Goal: Information Seeking & Learning: Learn about a topic

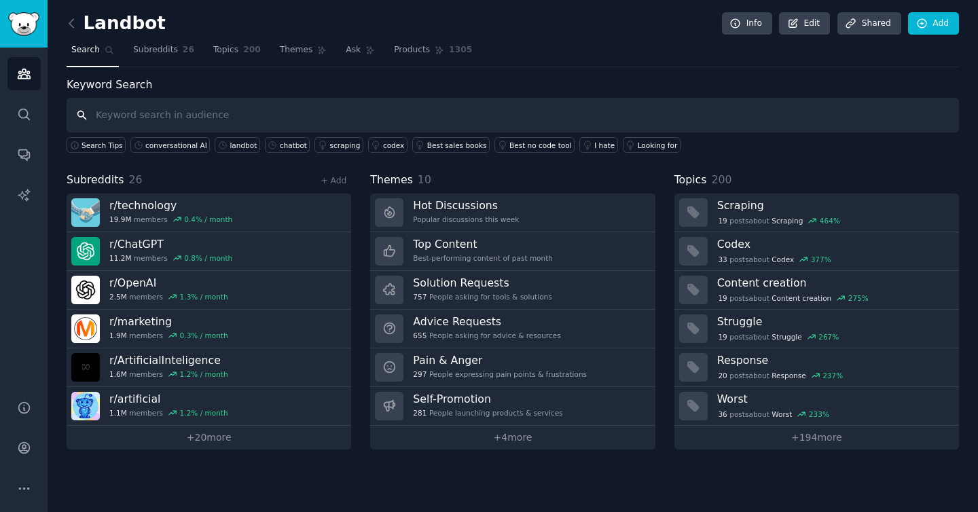
click at [210, 100] on input "text" at bounding box center [513, 115] width 892 height 35
click at [212, 114] on input "text" at bounding box center [513, 115] width 892 height 35
click at [170, 147] on div "conversational AI" at bounding box center [176, 146] width 62 height 10
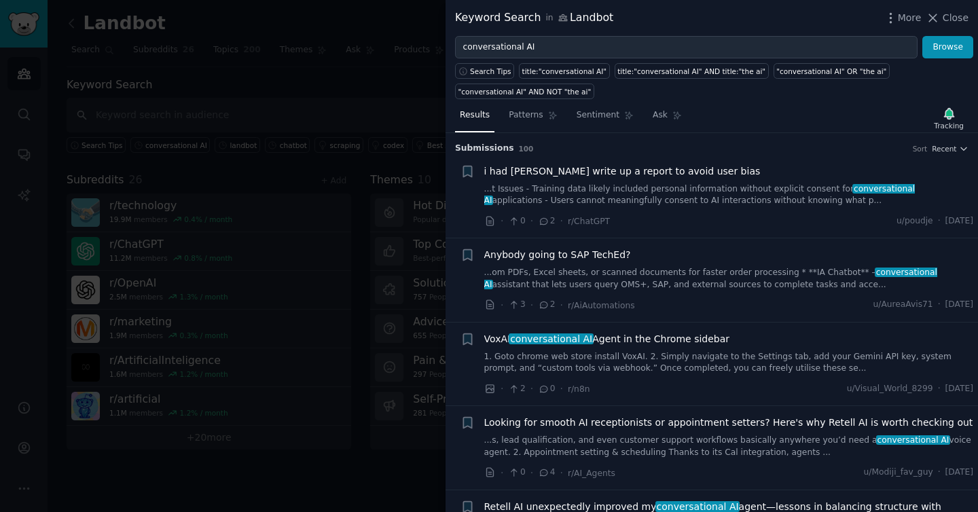
click at [394, 58] on div at bounding box center [489, 256] width 978 height 512
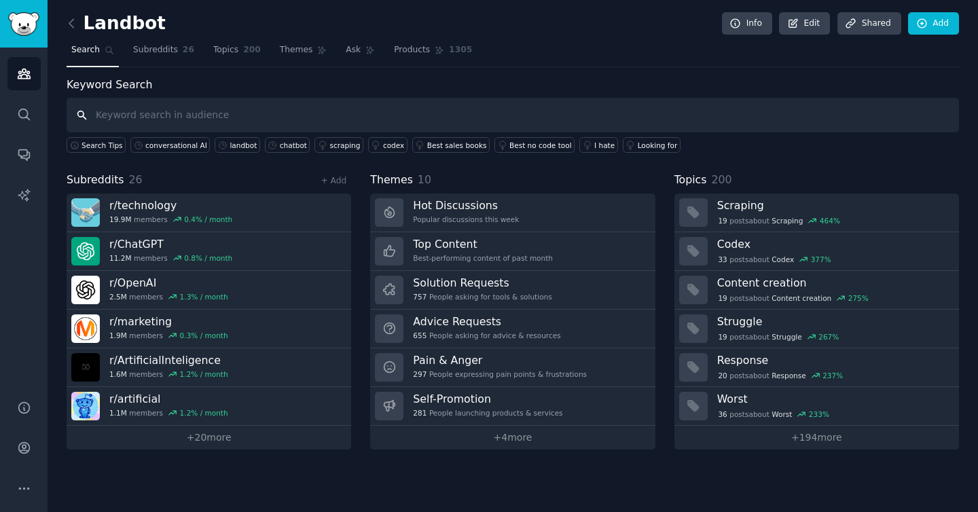
click at [296, 108] on input "text" at bounding box center [513, 115] width 892 height 35
click at [229, 143] on div "landbot" at bounding box center [242, 146] width 27 height 10
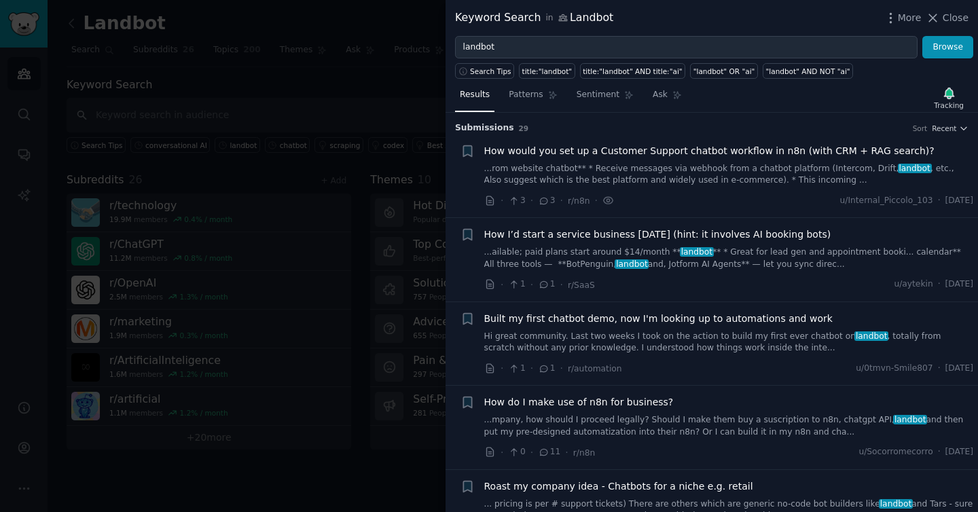
click at [834, 152] on span "How would you set up a Customer Support chatbot workflow in n8n (with CRM + RAG…" at bounding box center [709, 151] width 450 height 14
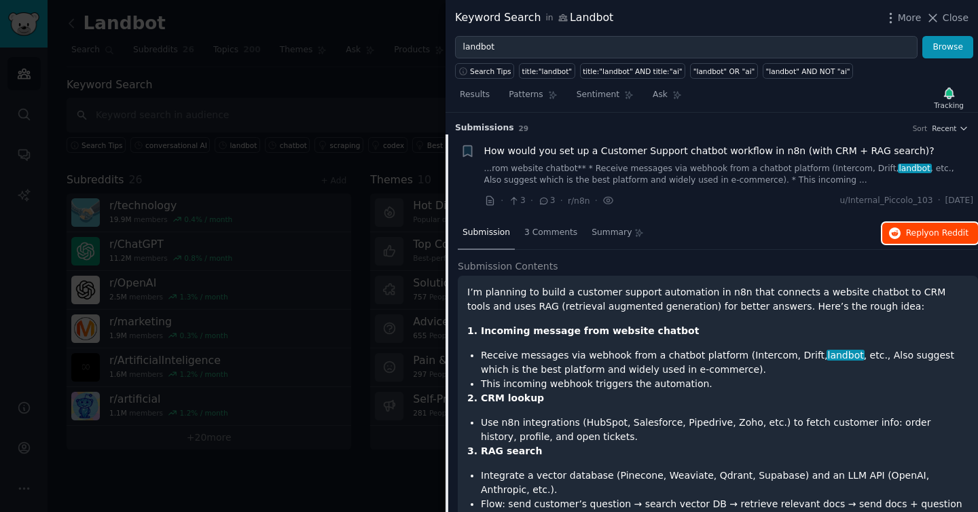
click at [949, 239] on button "Reply on Reddit" at bounding box center [930, 234] width 96 height 22
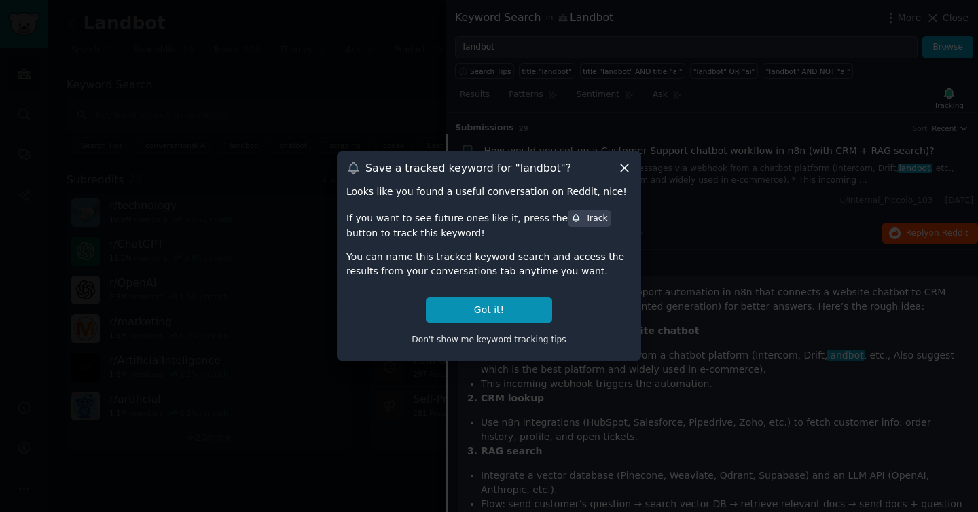
click at [622, 174] on icon at bounding box center [624, 168] width 14 height 14
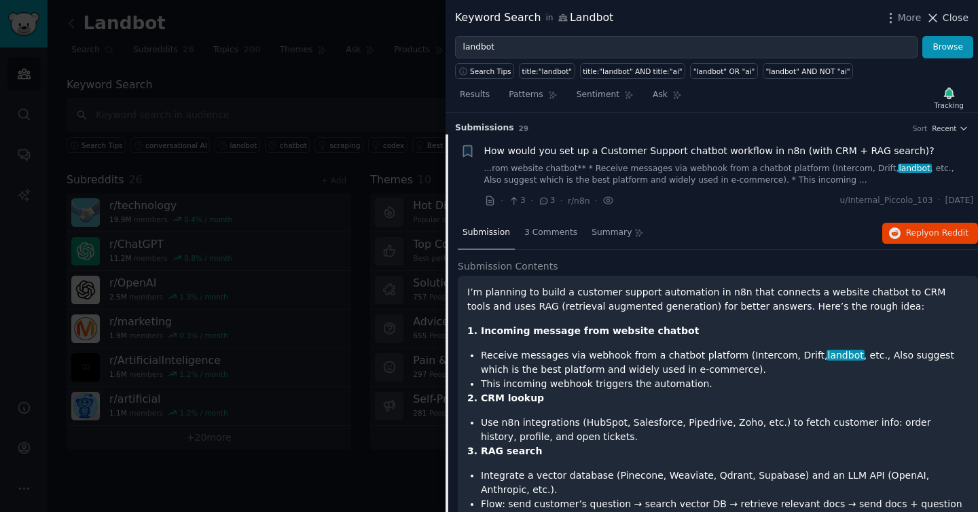
click at [945, 12] on span "Close" at bounding box center [955, 18] width 26 height 14
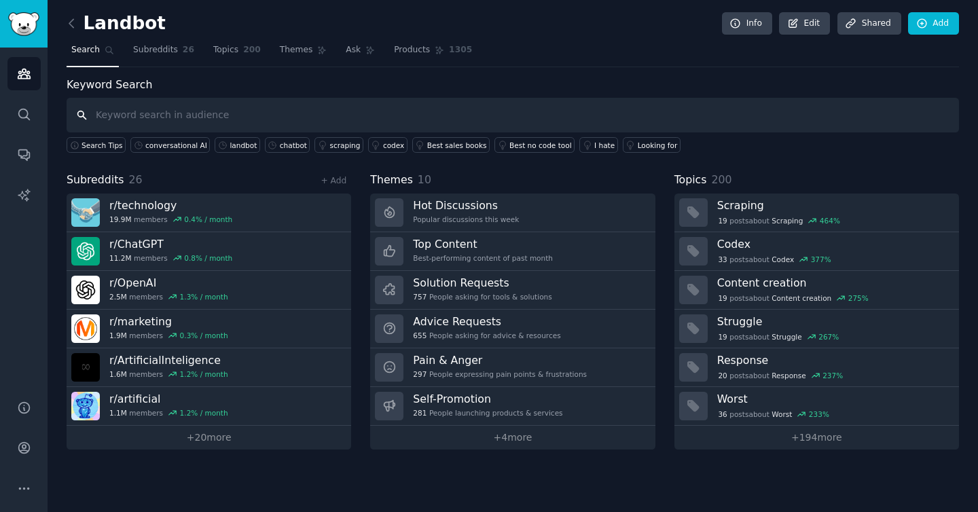
click at [170, 131] on input "text" at bounding box center [513, 115] width 892 height 35
click at [280, 147] on div "chatbot" at bounding box center [293, 146] width 27 height 10
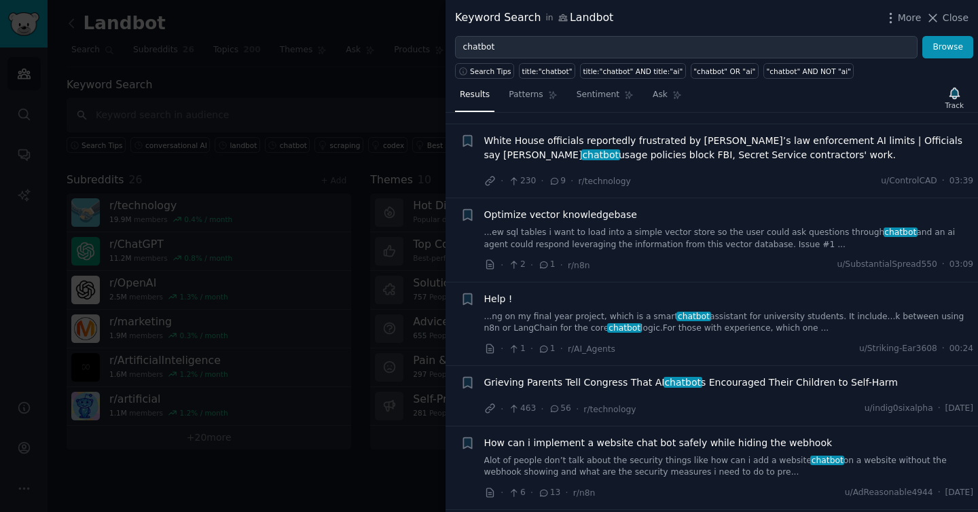
scroll to position [367, 0]
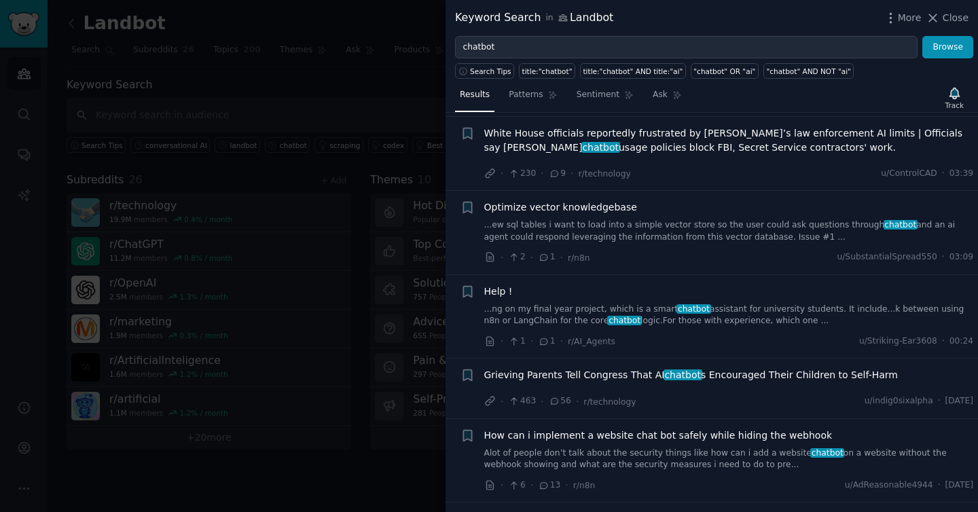
click at [786, 314] on link "...ng on my final year project, which is a smart chatbot assistant for universi…" at bounding box center [729, 316] width 490 height 24
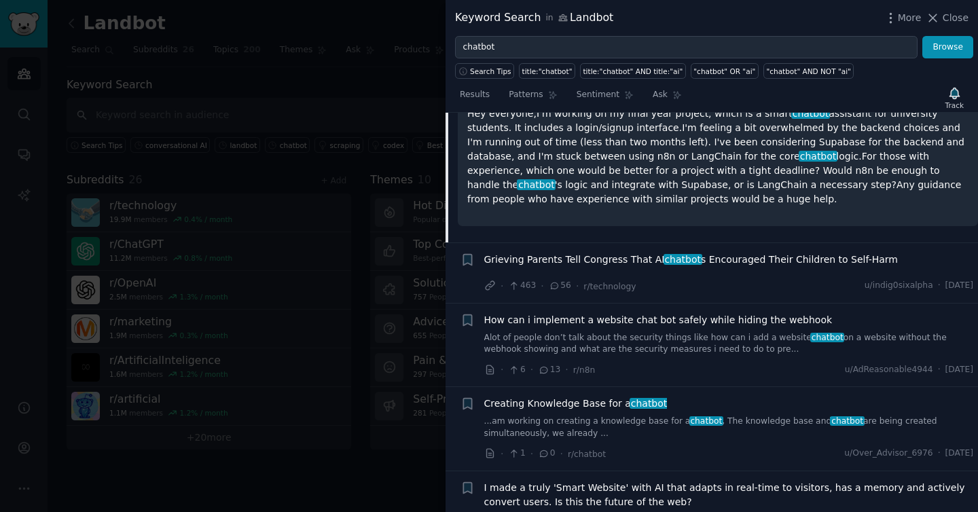
scroll to position [686, 0]
click at [608, 399] on span "Creating Knowledge Base for a chatbot" at bounding box center [575, 404] width 183 height 14
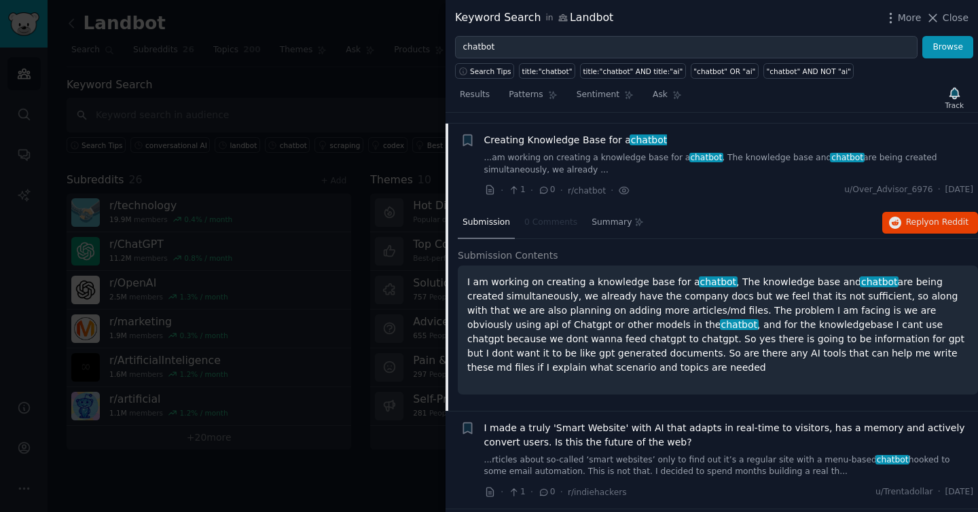
scroll to position [757, 0]
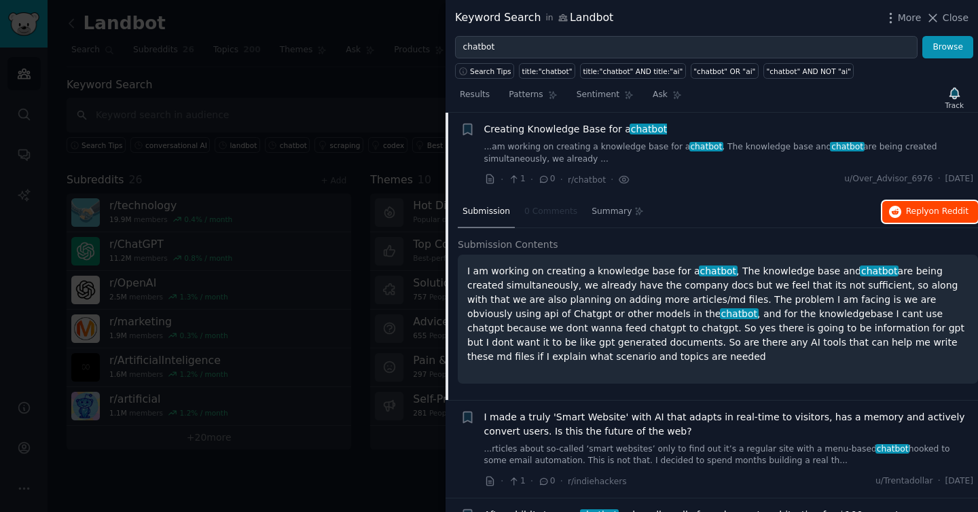
click at [906, 216] on span "Reply on Reddit" at bounding box center [937, 212] width 62 height 12
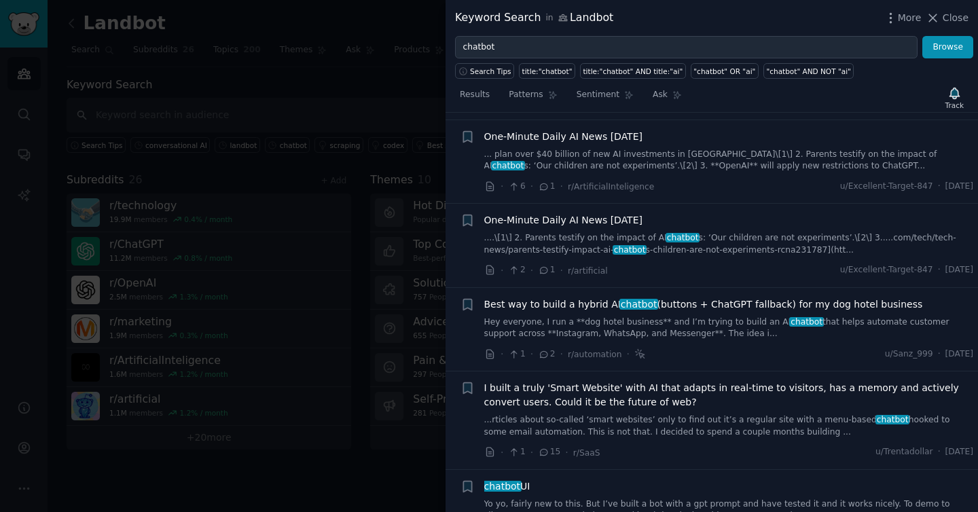
scroll to position [2293, 0]
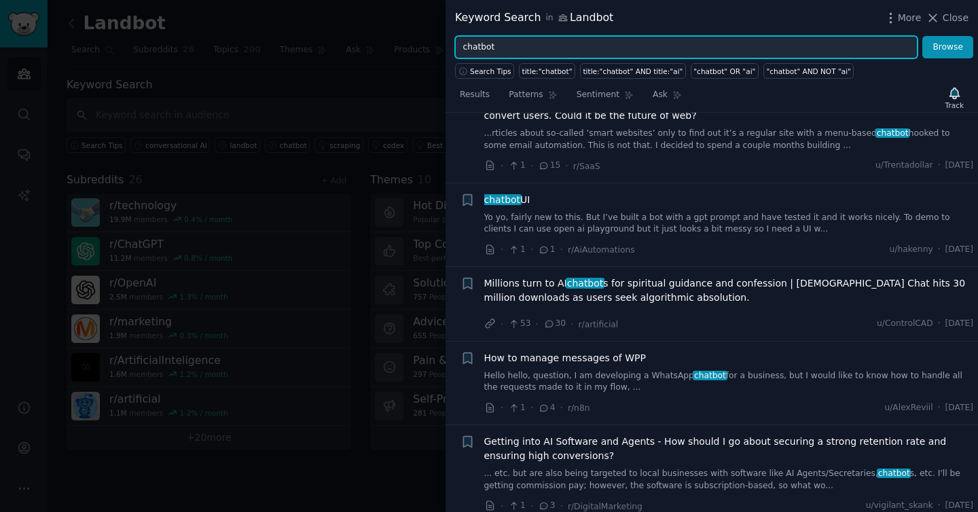
click at [523, 42] on input "chatbot" at bounding box center [686, 47] width 462 height 23
click at [922, 36] on button "Browse" at bounding box center [947, 47] width 51 height 23
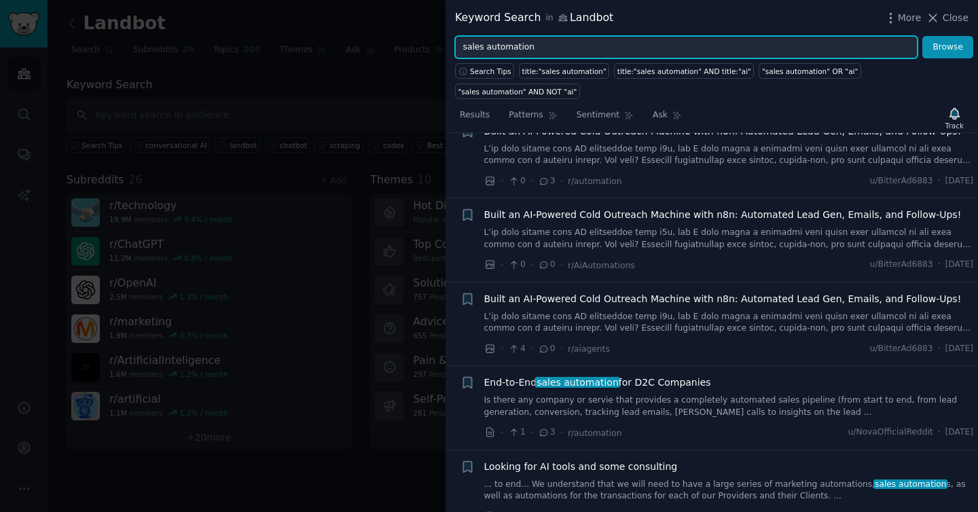
scroll to position [0, 0]
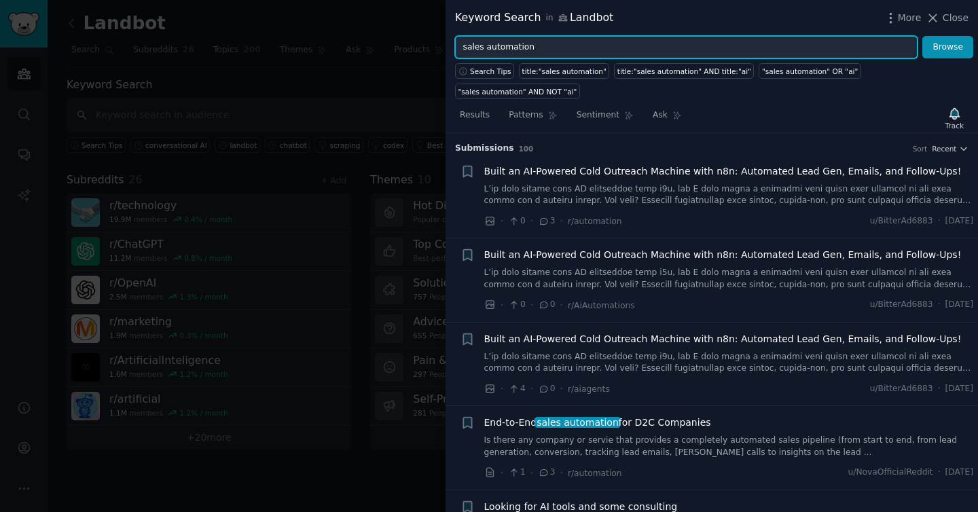
click at [589, 46] on input "sales automation" at bounding box center [686, 47] width 462 height 23
paste input "WhatsApp bot"
click at [922, 36] on button "Browse" at bounding box center [947, 47] width 51 height 23
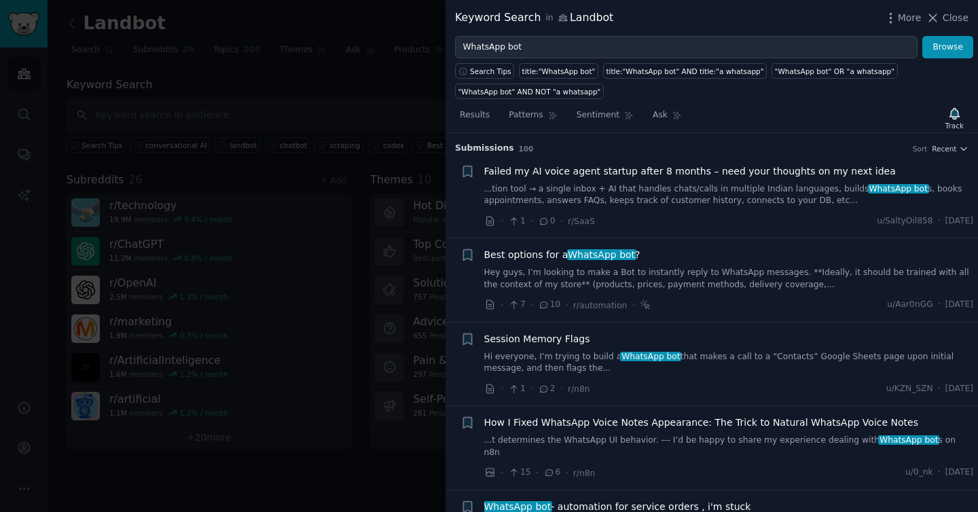
click at [563, 255] on span "Best options for a WhatsApp bot ?" at bounding box center [562, 255] width 156 height 14
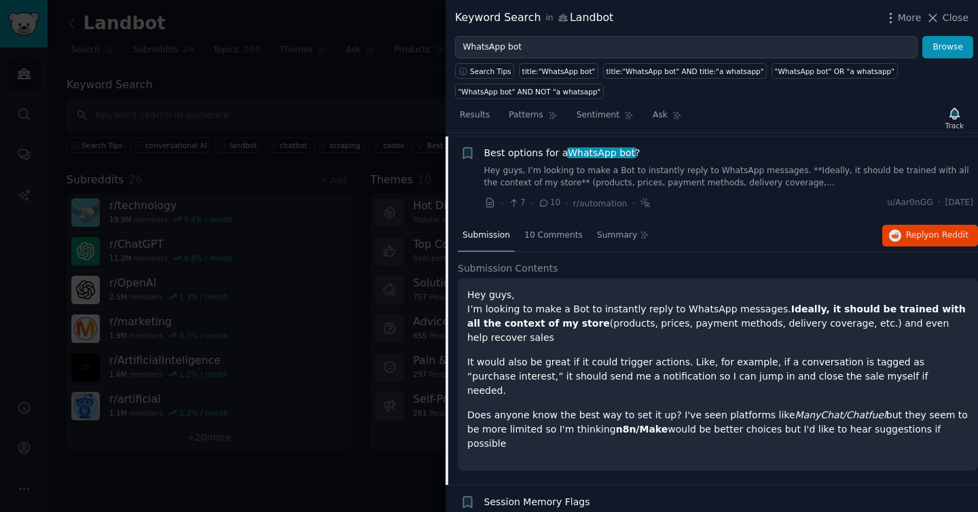
scroll to position [105, 0]
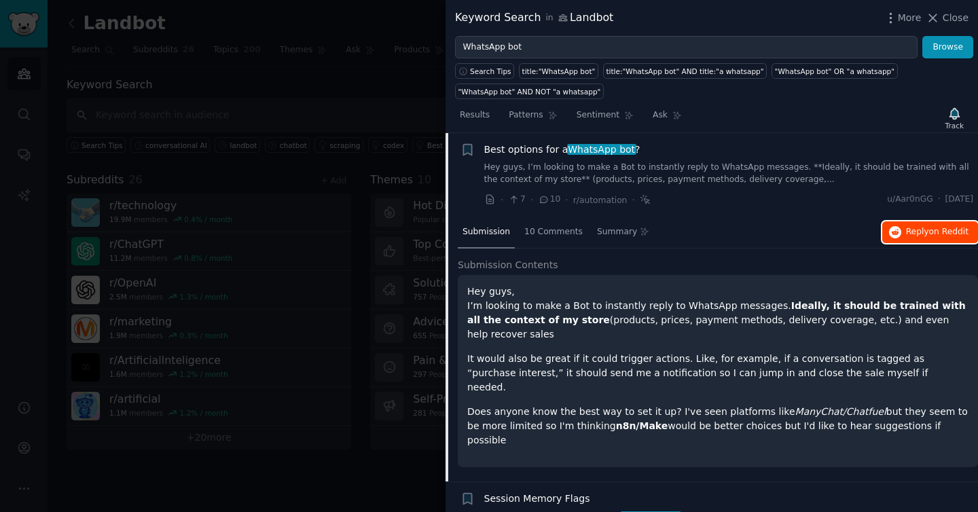
click at [919, 232] on span "Reply on Reddit" at bounding box center [937, 232] width 62 height 12
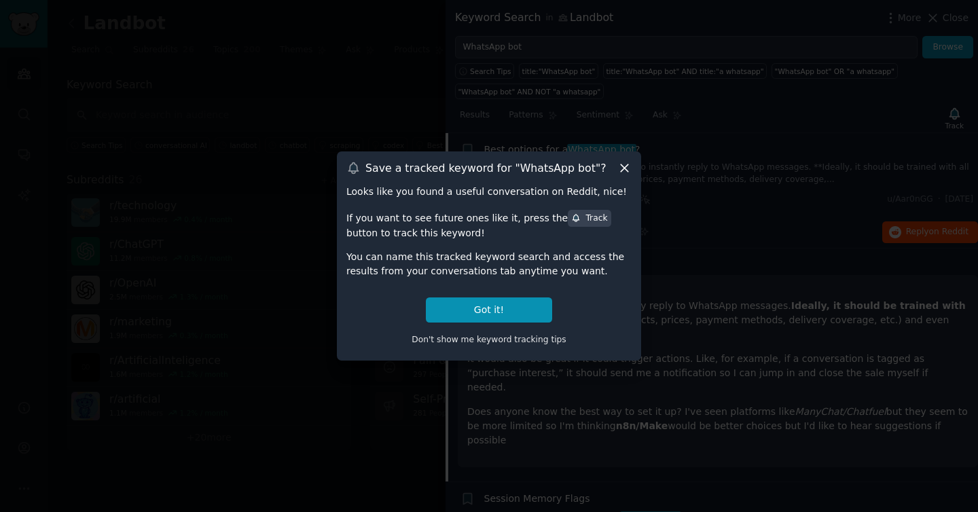
click at [623, 171] on icon at bounding box center [624, 168] width 14 height 14
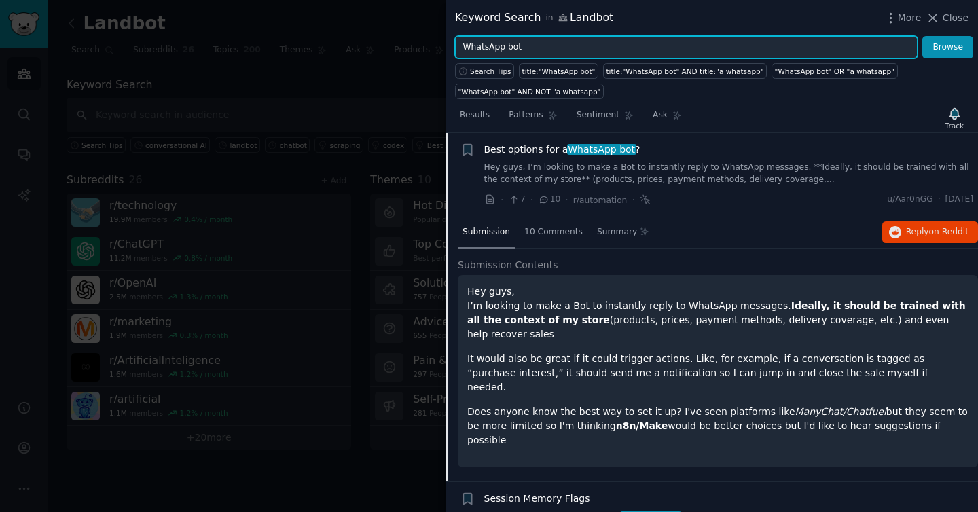
click at [522, 41] on input "WhatsApp bot" at bounding box center [686, 47] width 462 height 23
paste input "website chatbot"
click at [922, 36] on button "Browse" at bounding box center [947, 47] width 51 height 23
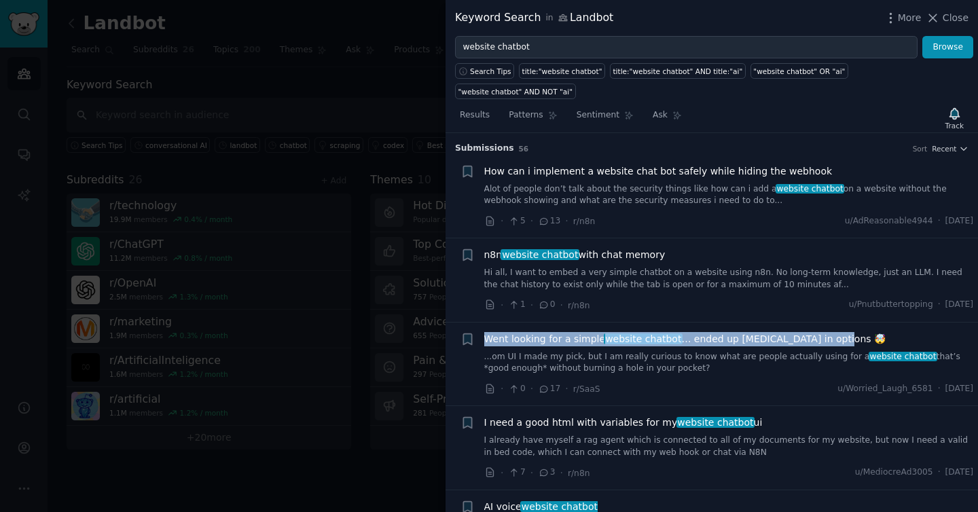
click at [752, 332] on span "Went looking for a simple website chatbot … ended up [MEDICAL_DATA] in options 🤯" at bounding box center [685, 339] width 402 height 14
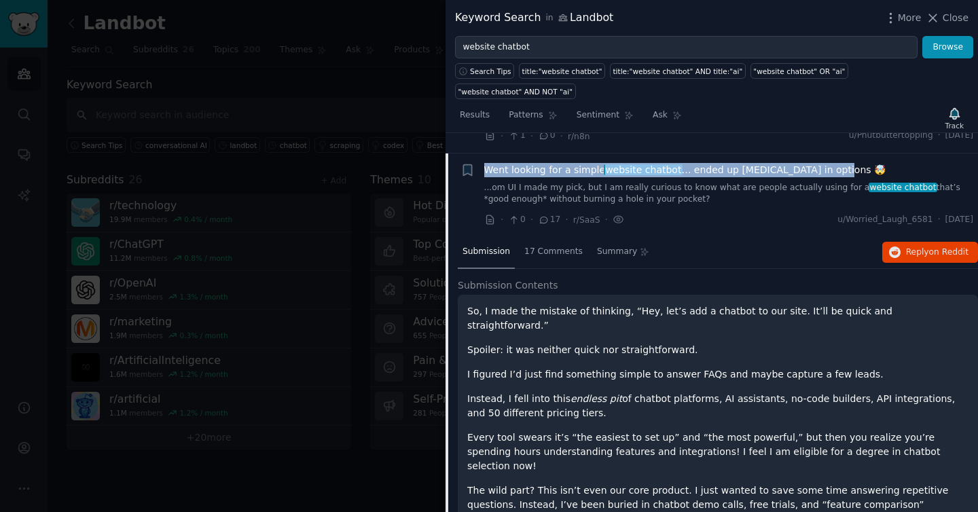
scroll to position [189, 0]
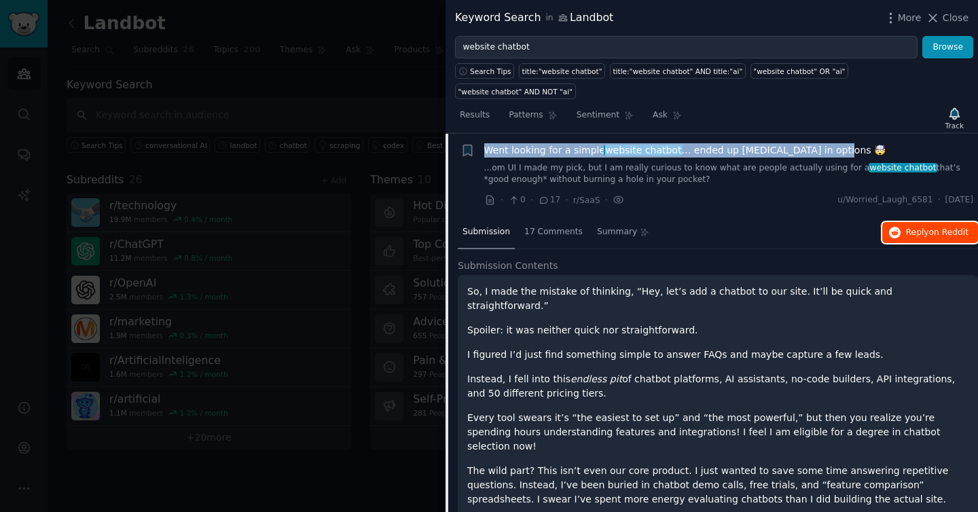
click at [920, 227] on span "Reply on Reddit" at bounding box center [937, 233] width 62 height 12
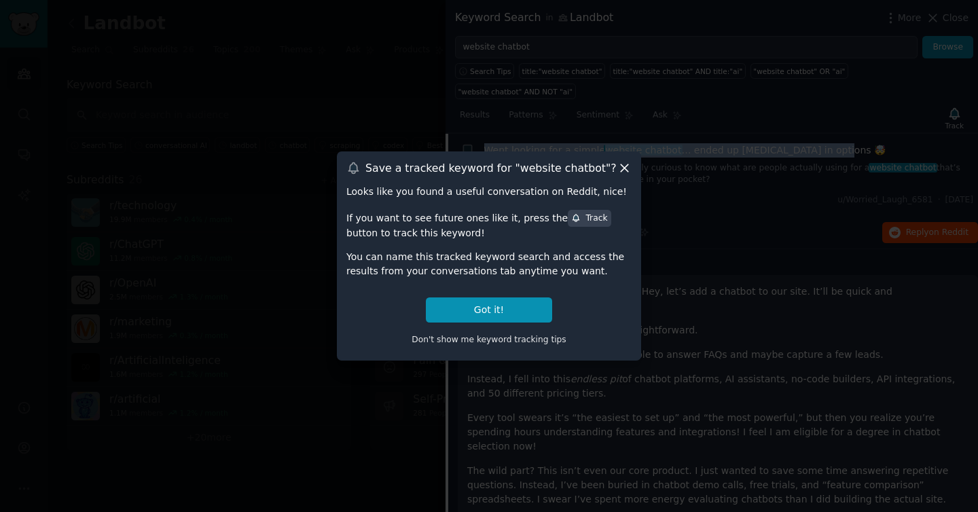
click at [624, 170] on icon at bounding box center [624, 168] width 14 height 14
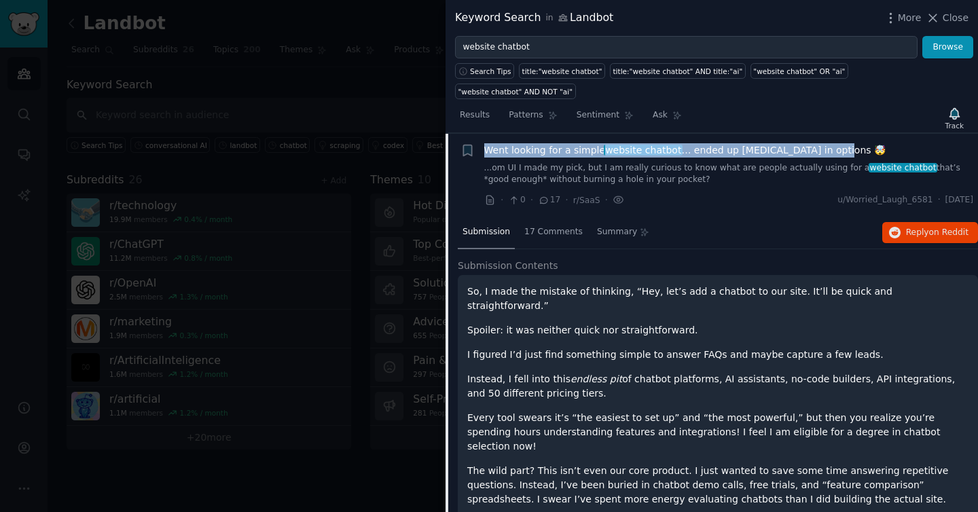
click at [719, 143] on span "Went looking for a simple website chatbot … ended up [MEDICAL_DATA] in options 🤯" at bounding box center [685, 150] width 402 height 14
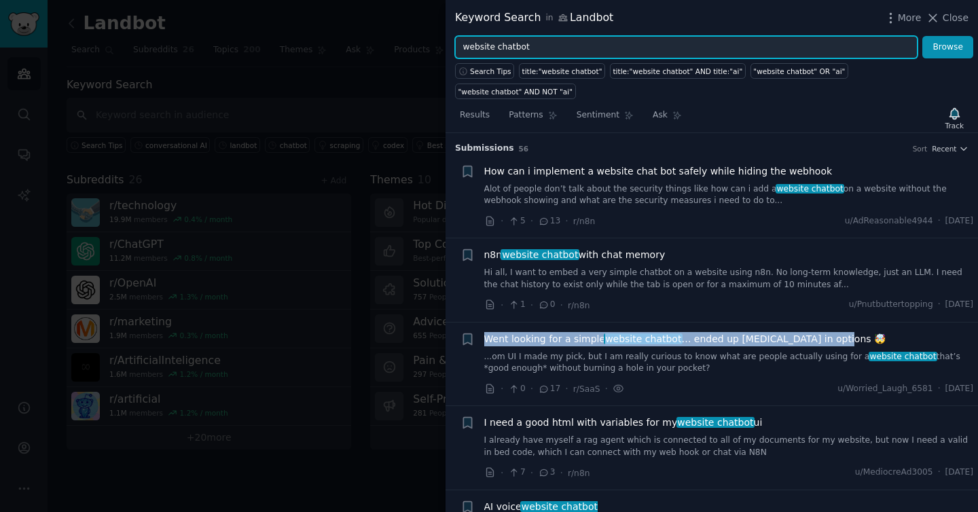
click at [676, 49] on input "website chatbot" at bounding box center [686, 47] width 462 height 23
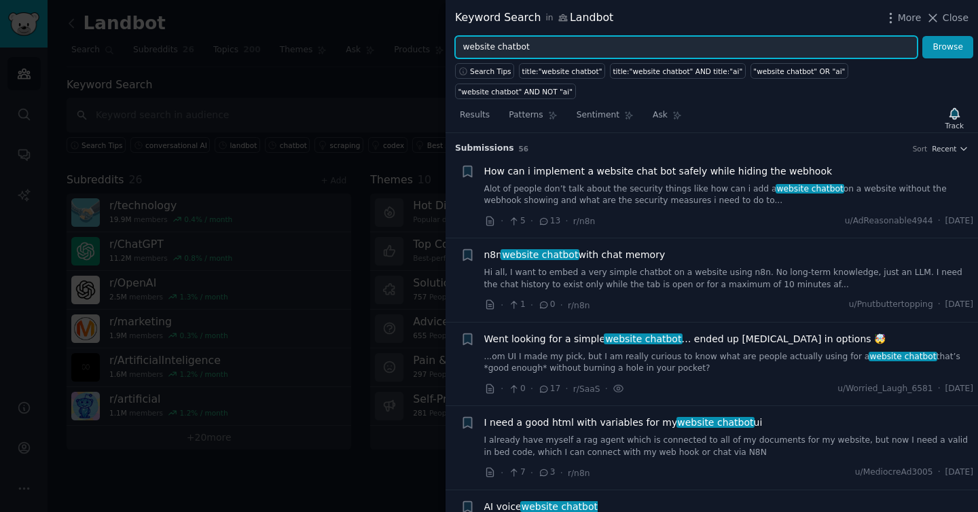
click at [676, 49] on input "website chatbot" at bounding box center [686, 47] width 462 height 23
paste input "conversational marketing"
click at [922, 36] on button "Browse" at bounding box center [947, 47] width 51 height 23
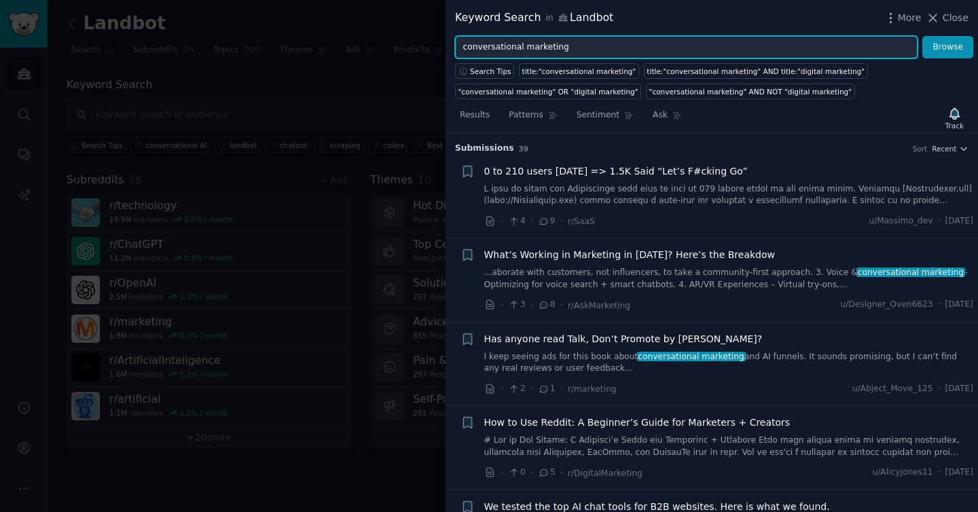
click at [567, 47] on input "conversational marketing" at bounding box center [686, 47] width 462 height 23
paste input "ustomer support automation"
type input "customer support automation"
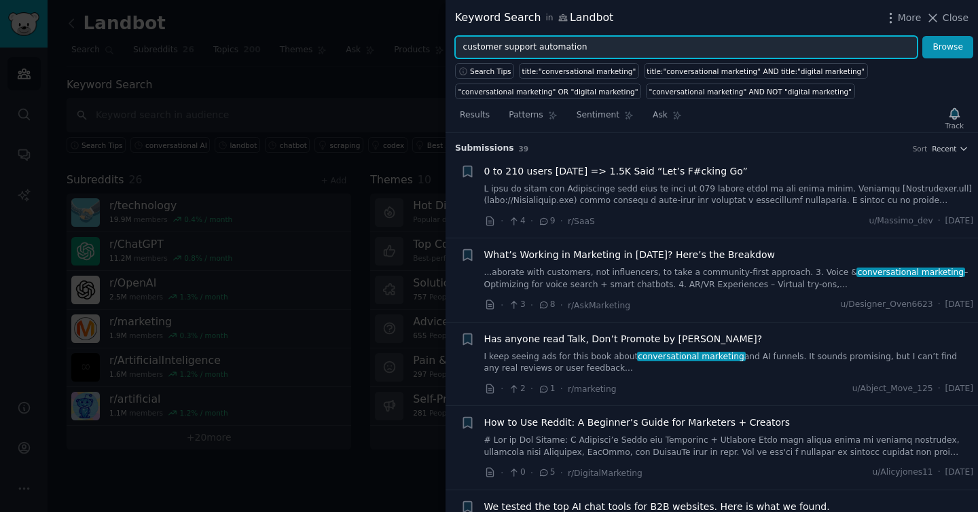
click at [922, 36] on button "Browse" at bounding box center [947, 47] width 51 height 23
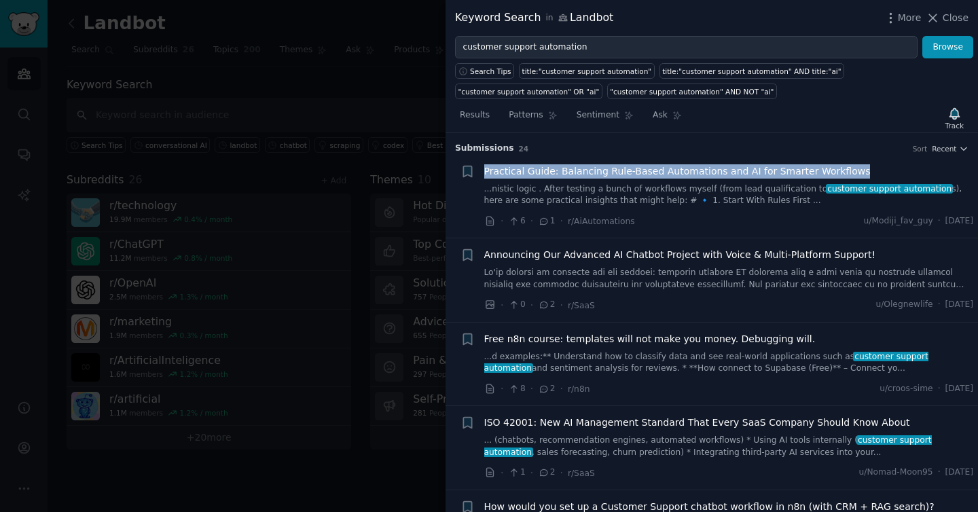
click at [709, 167] on span "Practical Guide: Balancing Rule-Based Automations and AI for Smarter Workflows" at bounding box center [677, 171] width 386 height 14
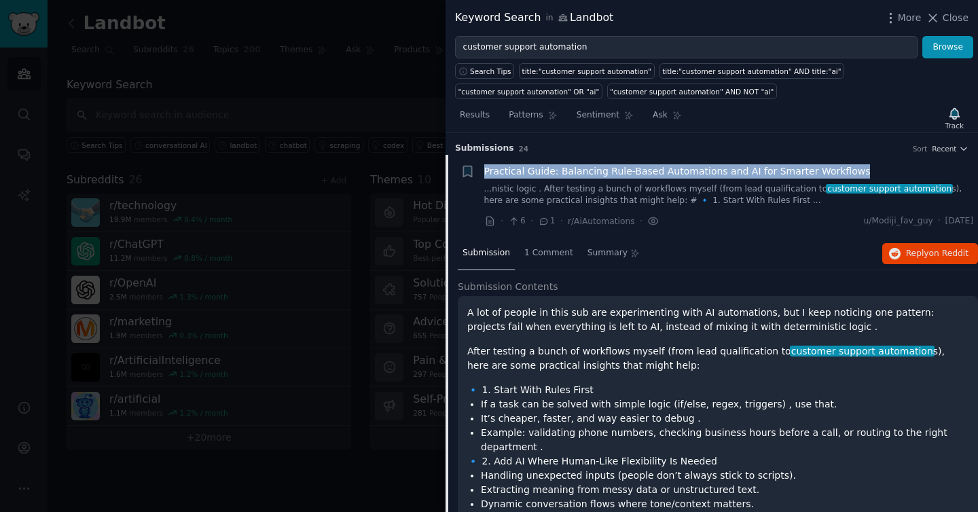
scroll to position [21, 0]
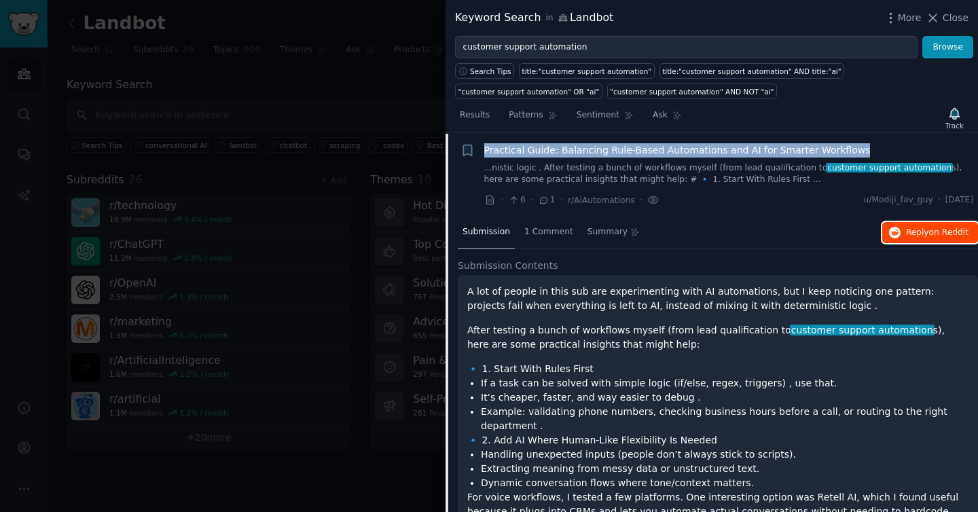
click at [930, 233] on span "on Reddit" at bounding box center [948, 232] width 39 height 10
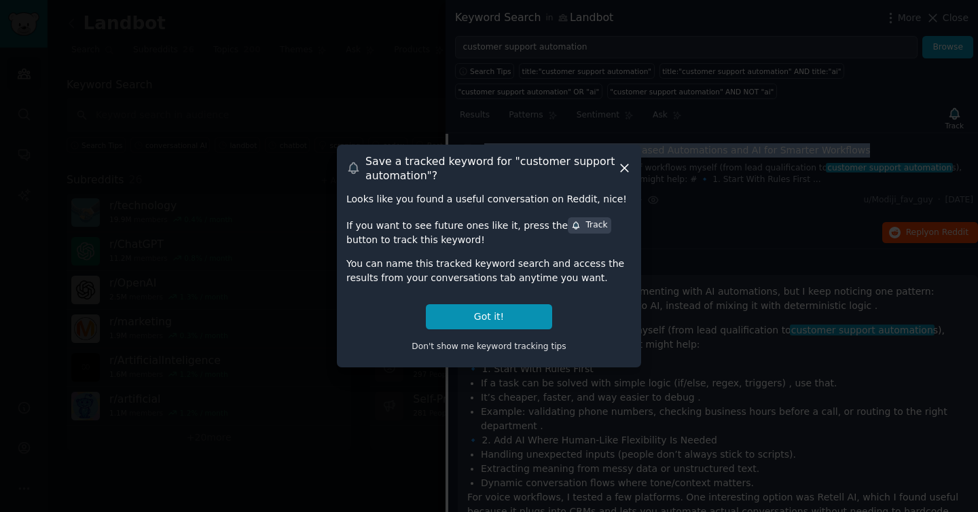
click at [629, 168] on icon at bounding box center [624, 168] width 14 height 14
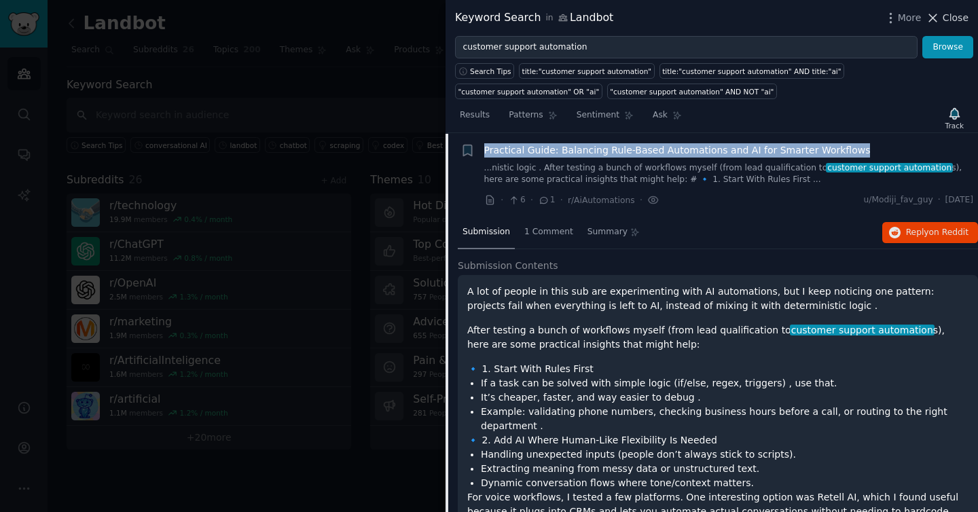
click at [962, 12] on span "Close" at bounding box center [955, 18] width 26 height 14
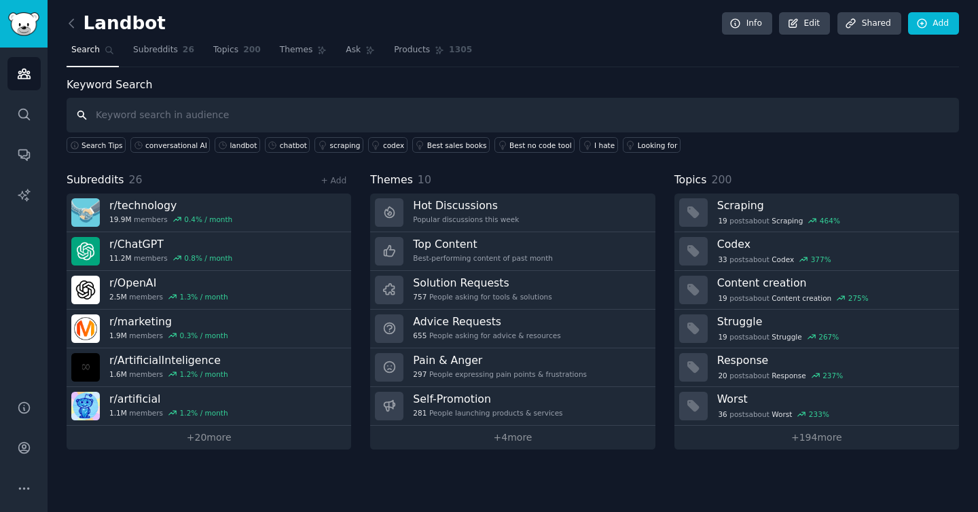
click at [329, 107] on input "text" at bounding box center [513, 115] width 892 height 35
paste input "customer service chatbot"
type input "customer service chatbot"
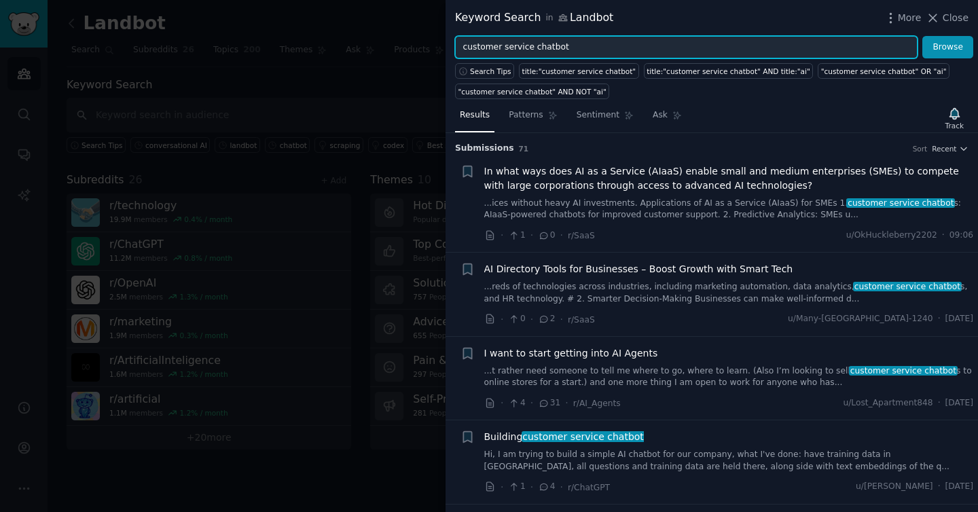
drag, startPoint x: 531, startPoint y: 50, endPoint x: 435, endPoint y: 41, distance: 96.9
click at [435, 41] on div "Keyword Search in Landbot More Close customer service chatbot Browse Search Tip…" at bounding box center [489, 256] width 978 height 512
click at [922, 36] on button "Browse" at bounding box center [947, 47] width 51 height 23
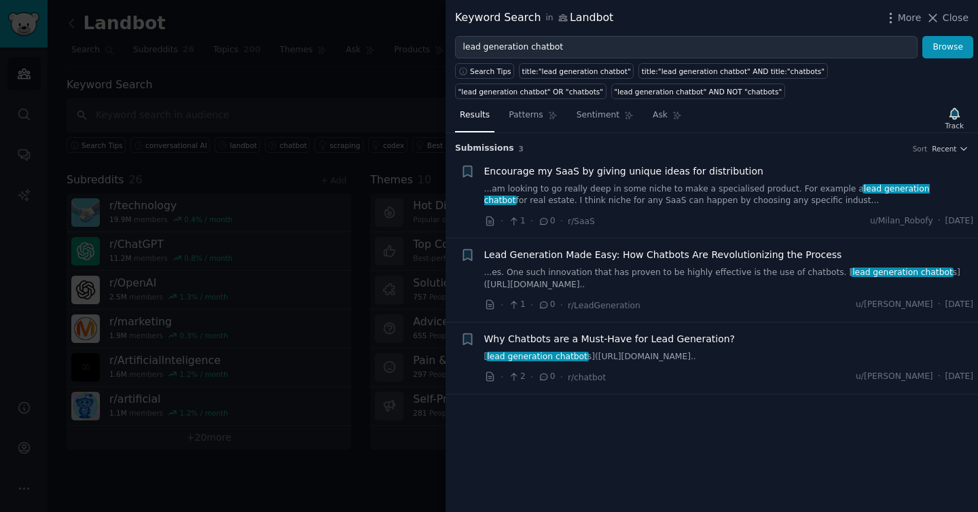
click at [559, 170] on span "Encourage my SaaS by giving unique ideas for distribution" at bounding box center [623, 171] width 279 height 14
click at [625, 170] on span "Encourage my SaaS by giving unique ideas for distribution" at bounding box center [623, 171] width 279 height 14
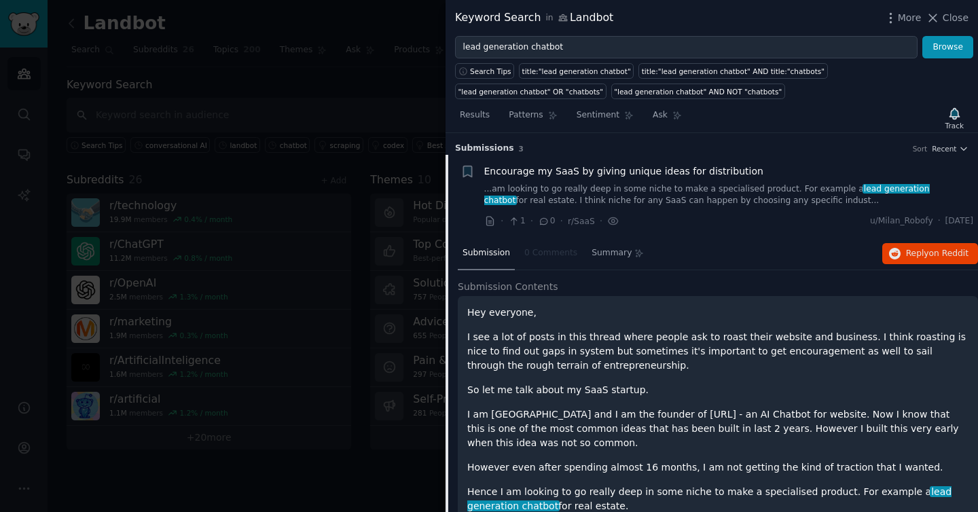
scroll to position [21, 0]
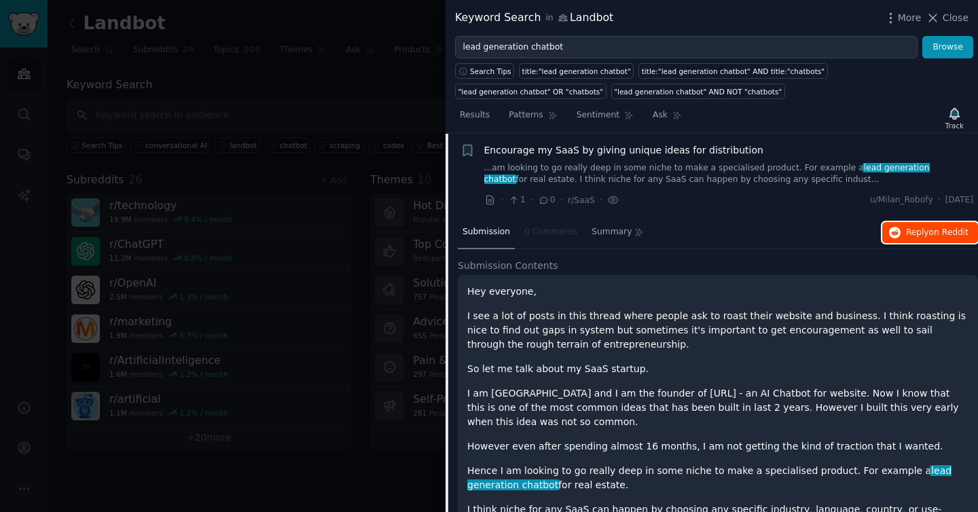
click at [907, 232] on span "Reply on Reddit" at bounding box center [937, 233] width 62 height 12
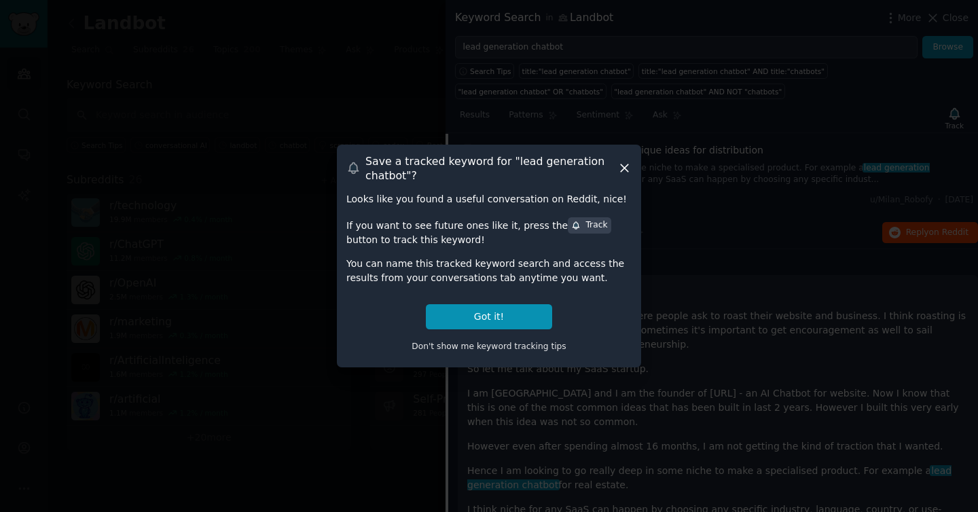
click at [627, 169] on icon at bounding box center [624, 168] width 14 height 14
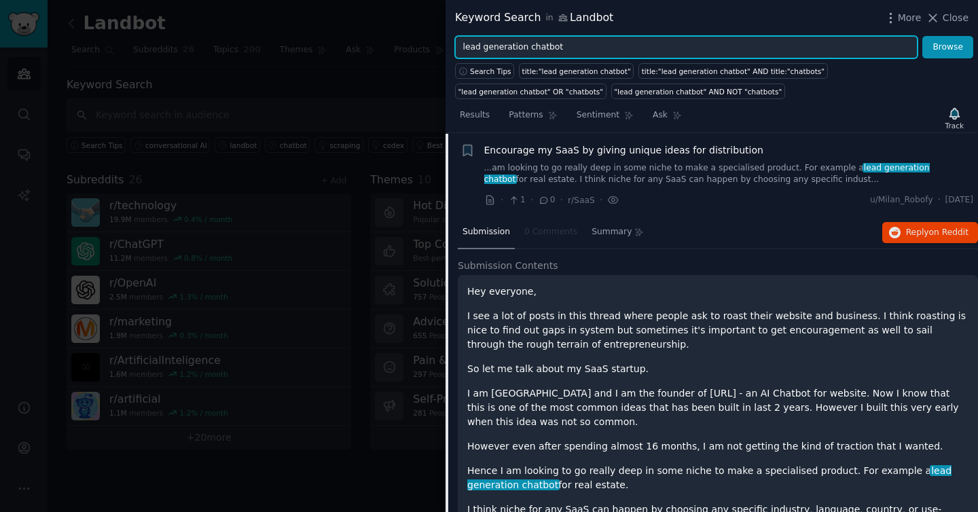
click at [509, 46] on input "lead generation chatbot" at bounding box center [686, 47] width 462 height 23
click at [922, 36] on button "Browse" at bounding box center [947, 47] width 51 height 23
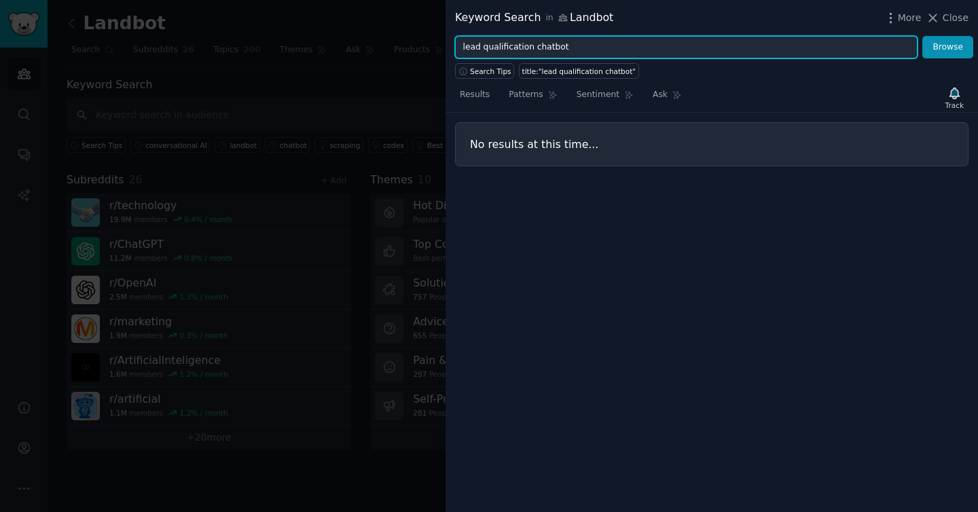
drag, startPoint x: 530, startPoint y: 52, endPoint x: 606, endPoint y: 56, distance: 76.2
click at [606, 56] on input "lead qualification chatbot" at bounding box center [686, 47] width 462 height 23
click at [922, 36] on button "Browse" at bounding box center [947, 47] width 51 height 23
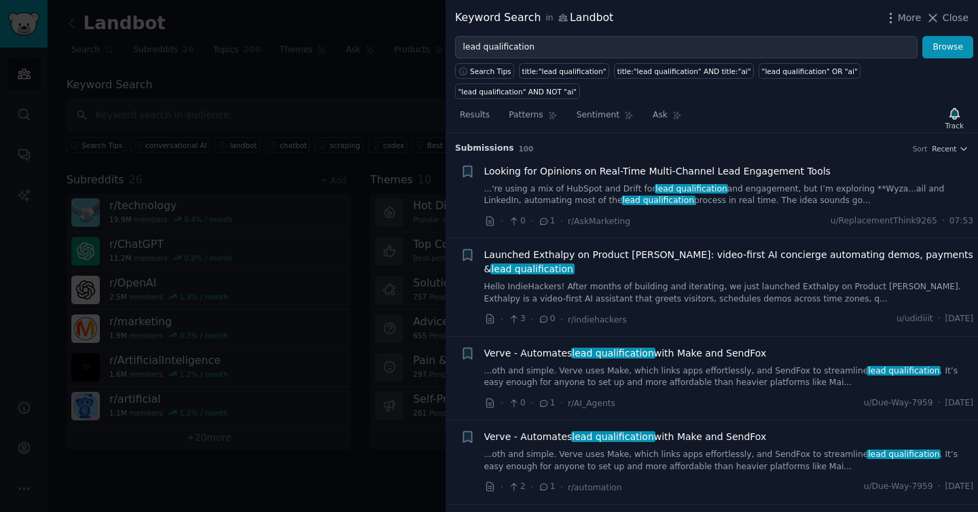
click at [649, 168] on span "Looking for Opinions on Real-Time Multi-Channel Lead Engagement Tools" at bounding box center [657, 171] width 346 height 14
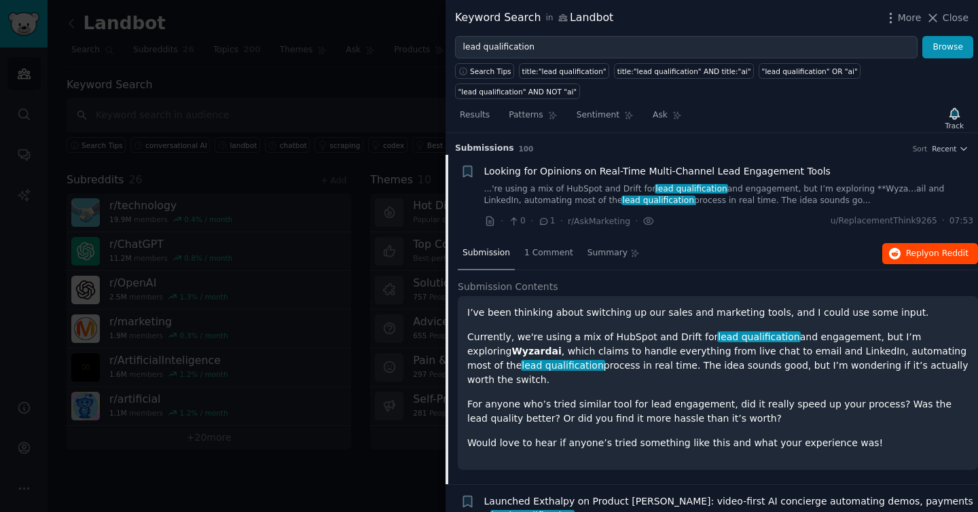
scroll to position [21, 0]
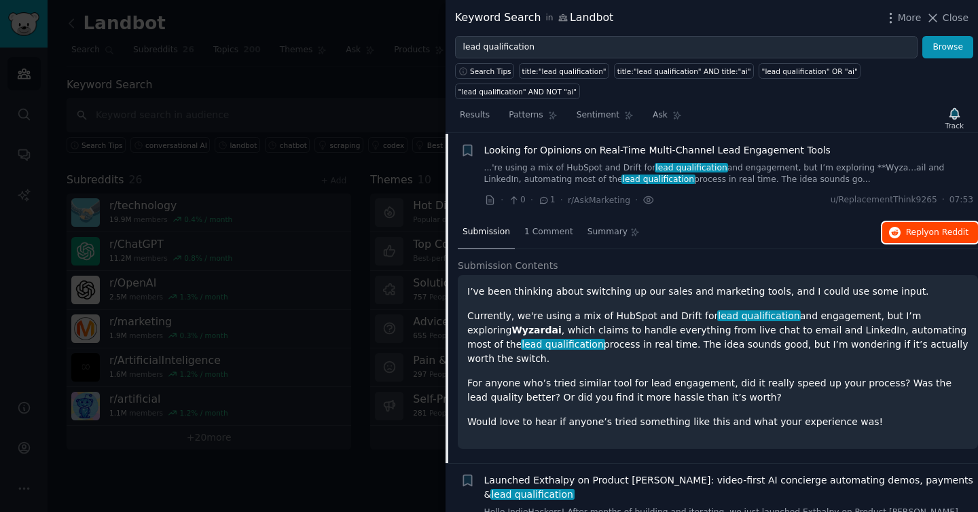
click at [944, 234] on span "on Reddit" at bounding box center [948, 232] width 39 height 10
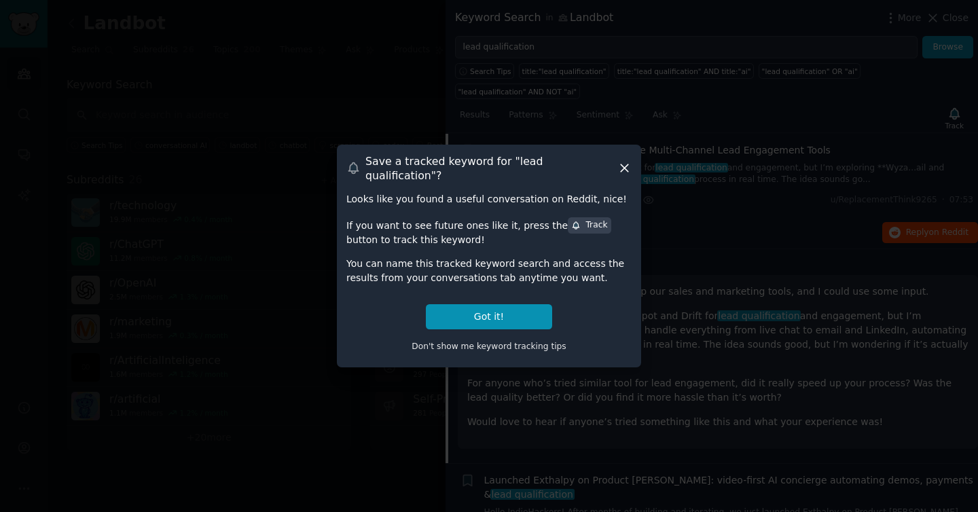
click at [629, 173] on icon at bounding box center [624, 168] width 14 height 14
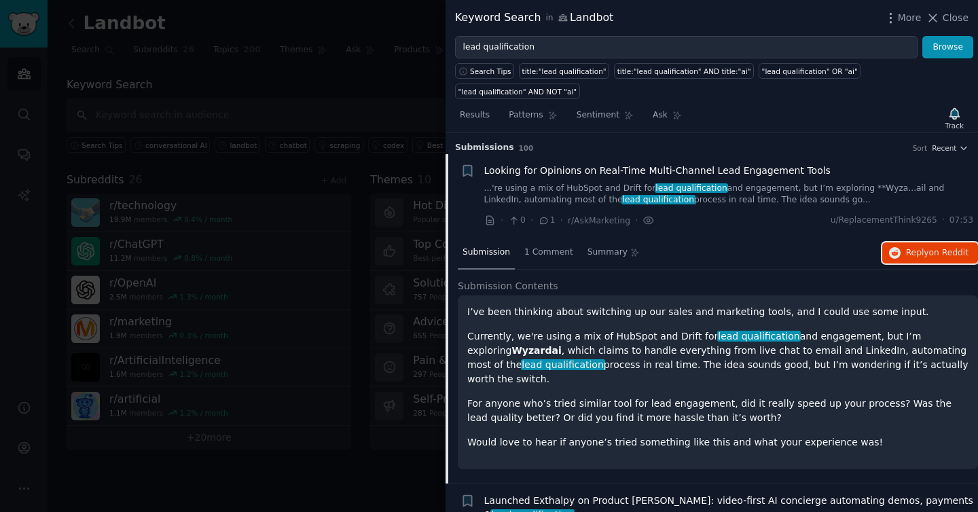
scroll to position [0, 0]
click at [600, 167] on span "Looking for Opinions on Real-Time Multi-Channel Lead Engagement Tools" at bounding box center [657, 171] width 346 height 14
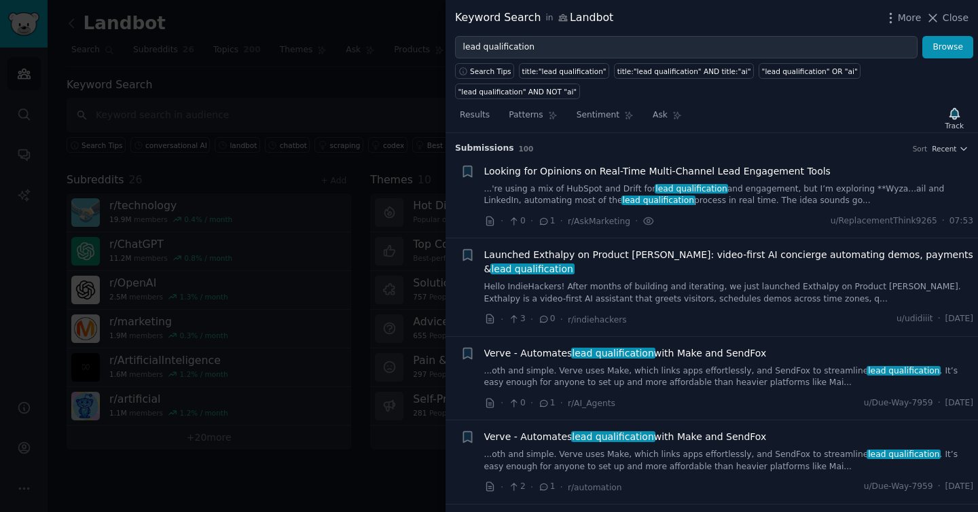
scroll to position [21, 0]
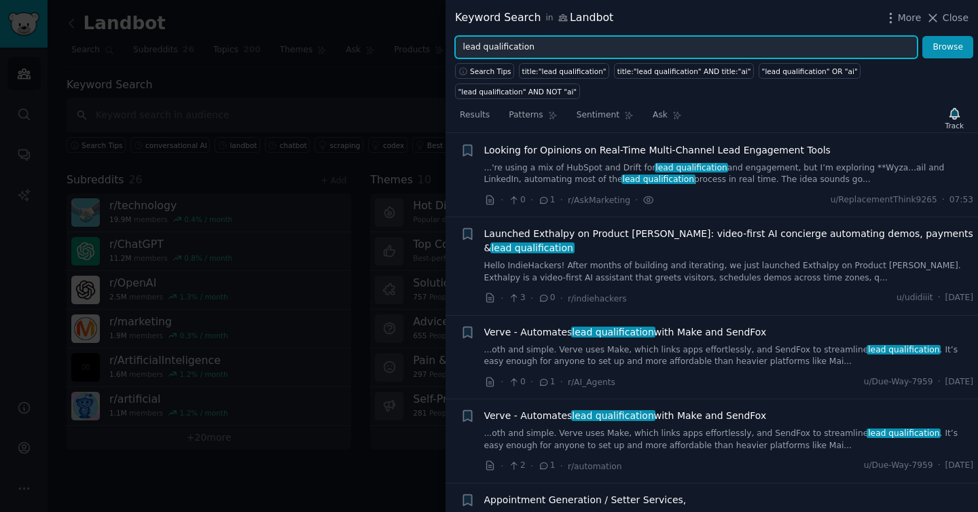
click at [515, 47] on input "lead qualification" at bounding box center [686, 47] width 462 height 23
click at [922, 36] on button "Browse" at bounding box center [947, 47] width 51 height 23
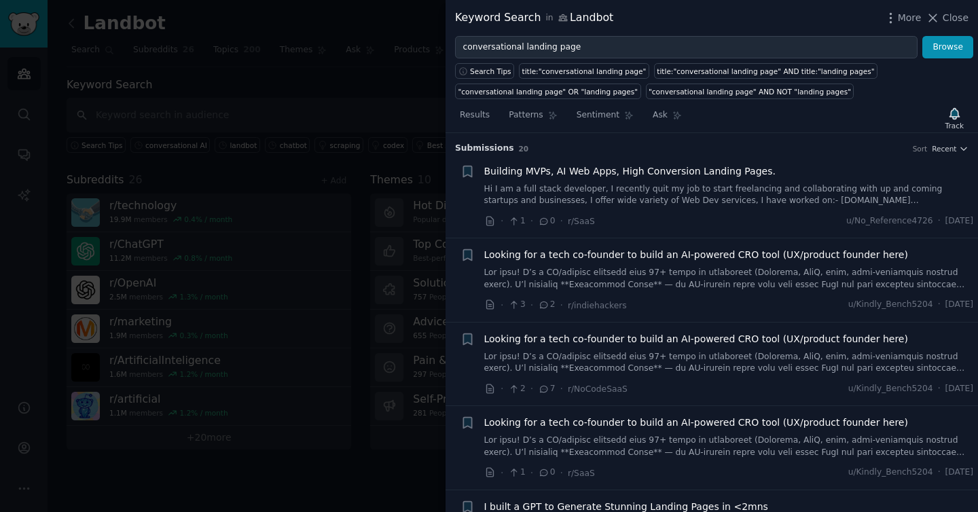
click at [686, 170] on span "Building MVPs, AI Web Apps, High Conversion Landing Pages." at bounding box center [629, 171] width 291 height 14
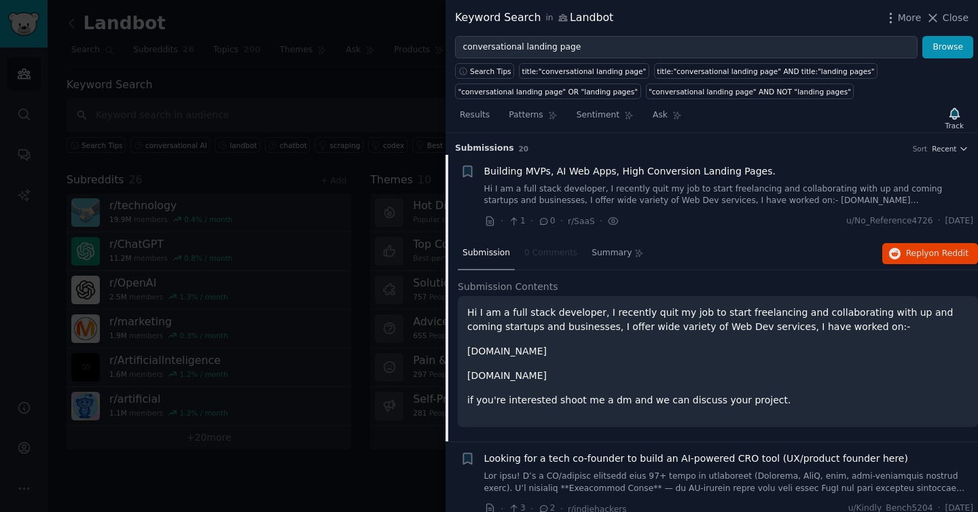
scroll to position [21, 0]
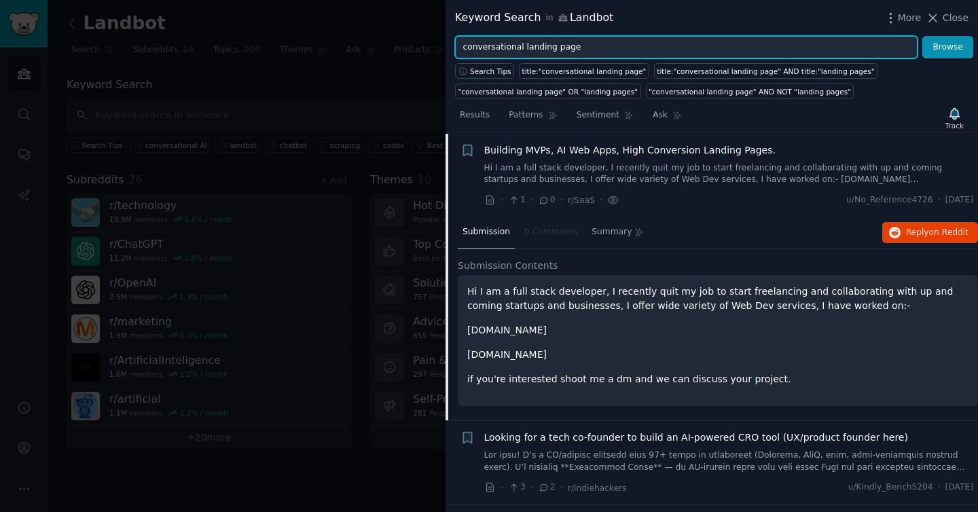
click at [488, 49] on input "conversational landing page" at bounding box center [686, 47] width 462 height 23
type input "marketing automation"
click at [922, 36] on button "Browse" at bounding box center [947, 47] width 51 height 23
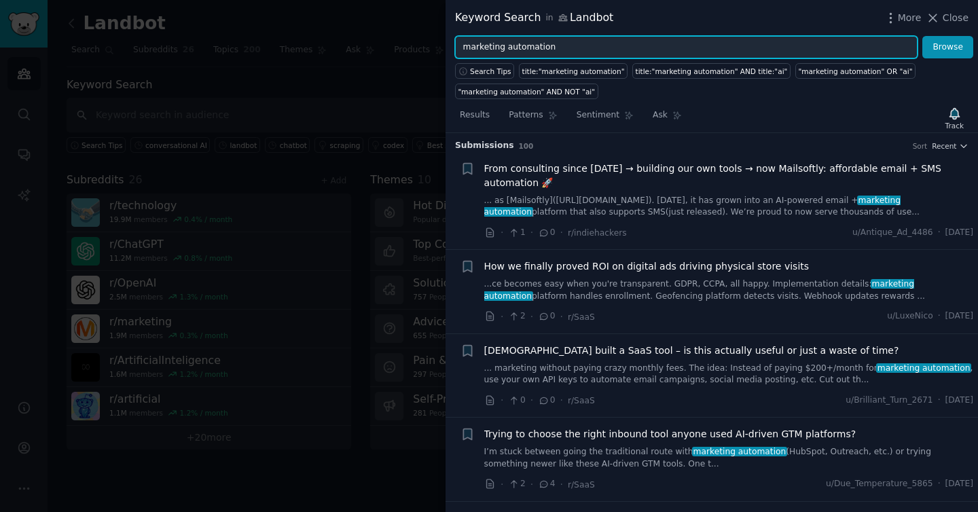
scroll to position [279, 0]
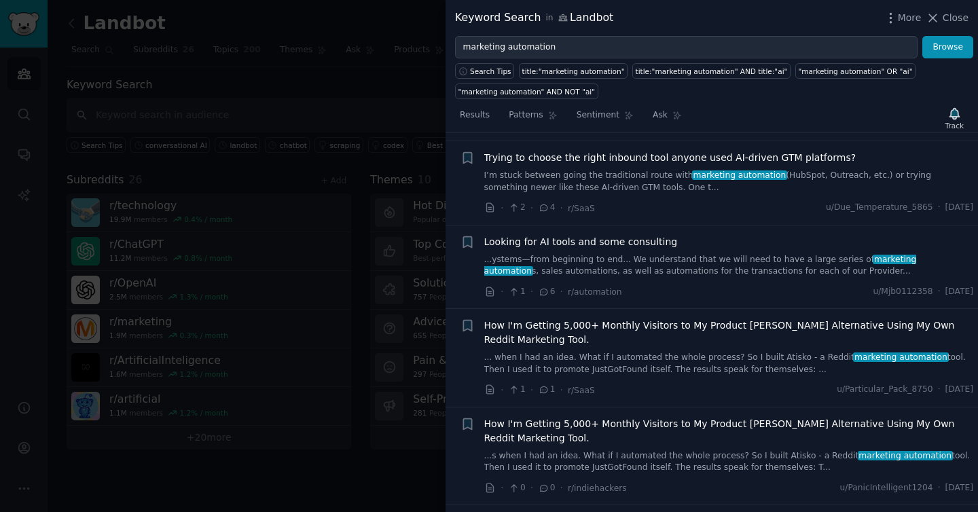
click at [612, 157] on span "Trying to choose the right inbound tool anyone used AI-driven GTM platforms?" at bounding box center [670, 158] width 372 height 14
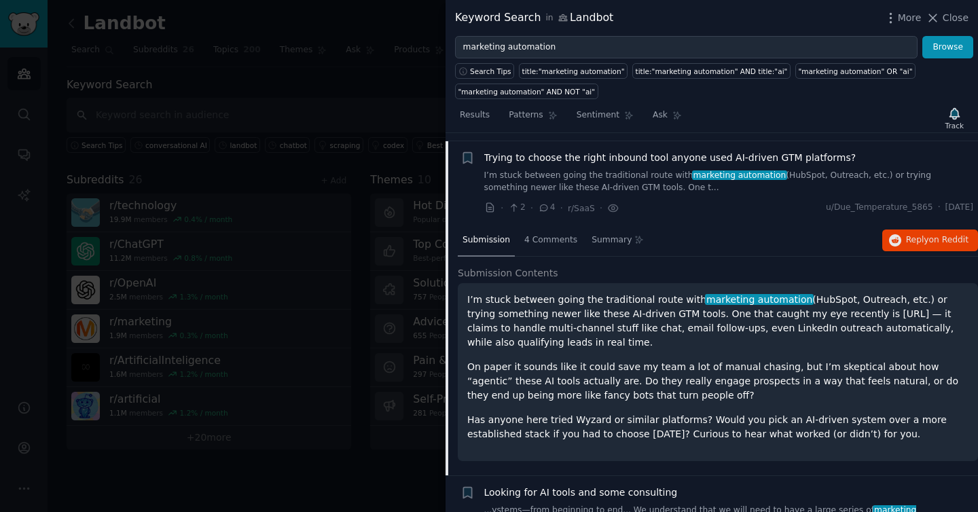
scroll to position [287, 0]
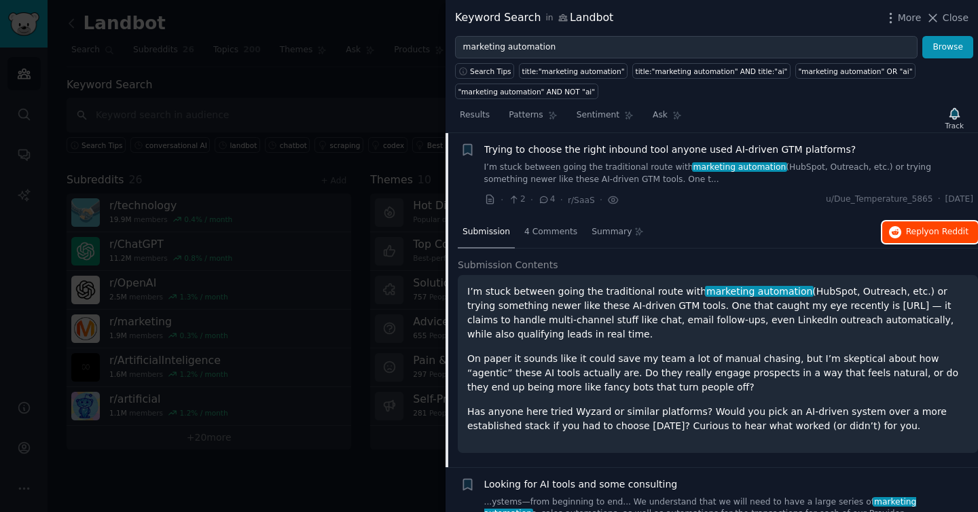
click at [925, 236] on span "Reply on Reddit" at bounding box center [937, 232] width 62 height 12
